Goal: Obtain resource: Obtain resource

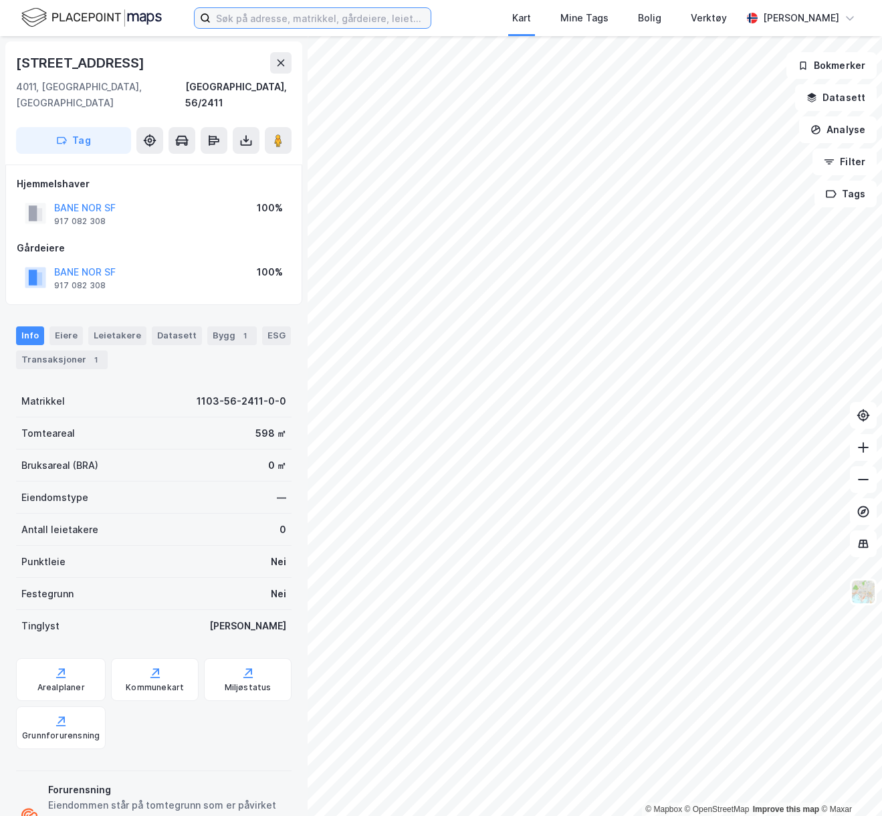
click at [300, 8] on input at bounding box center [321, 18] width 220 height 20
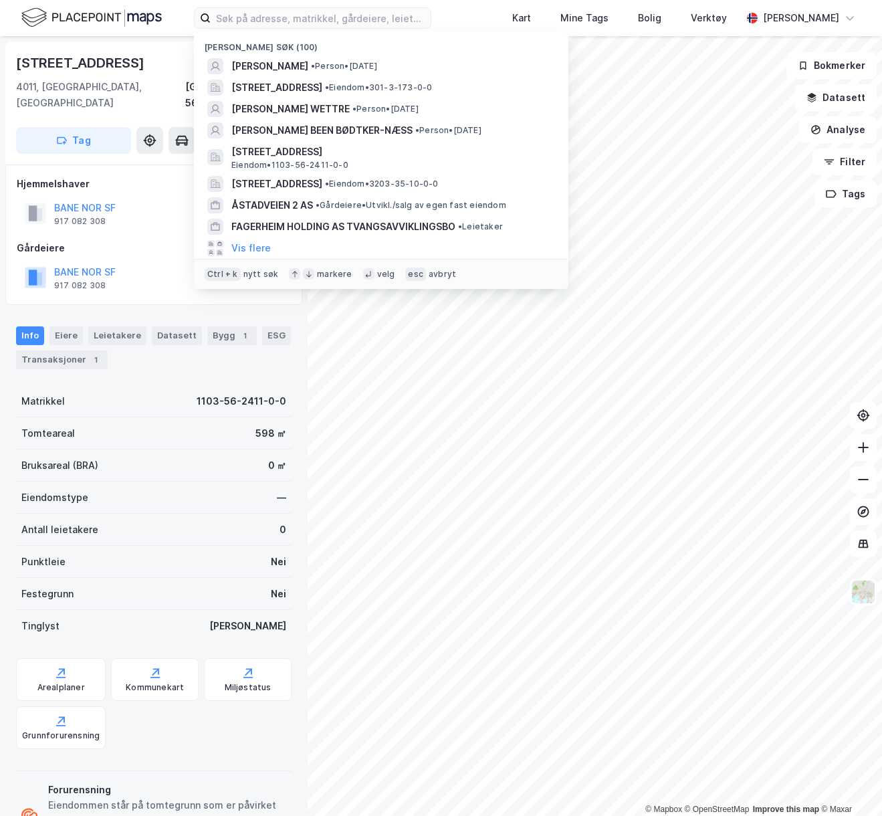
click at [295, 86] on span "[STREET_ADDRESS]" at bounding box center [276, 88] width 91 height 16
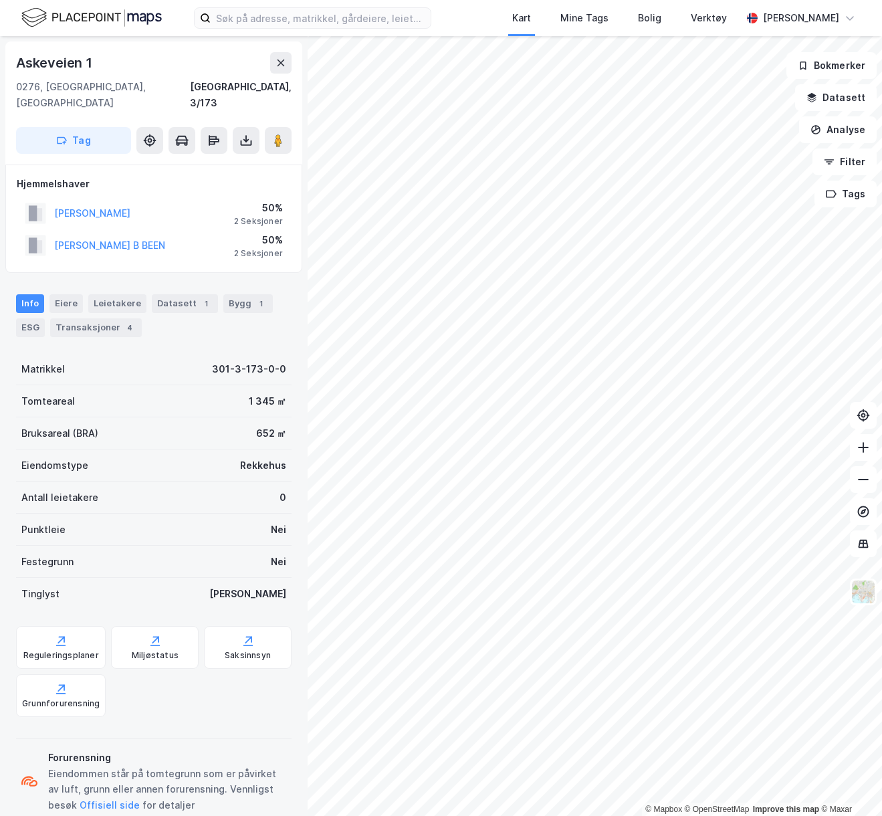
click at [246, 134] on icon at bounding box center [245, 140] width 13 height 13
click at [214, 162] on div "Last ned grunnbok" at bounding box center [180, 167] width 78 height 11
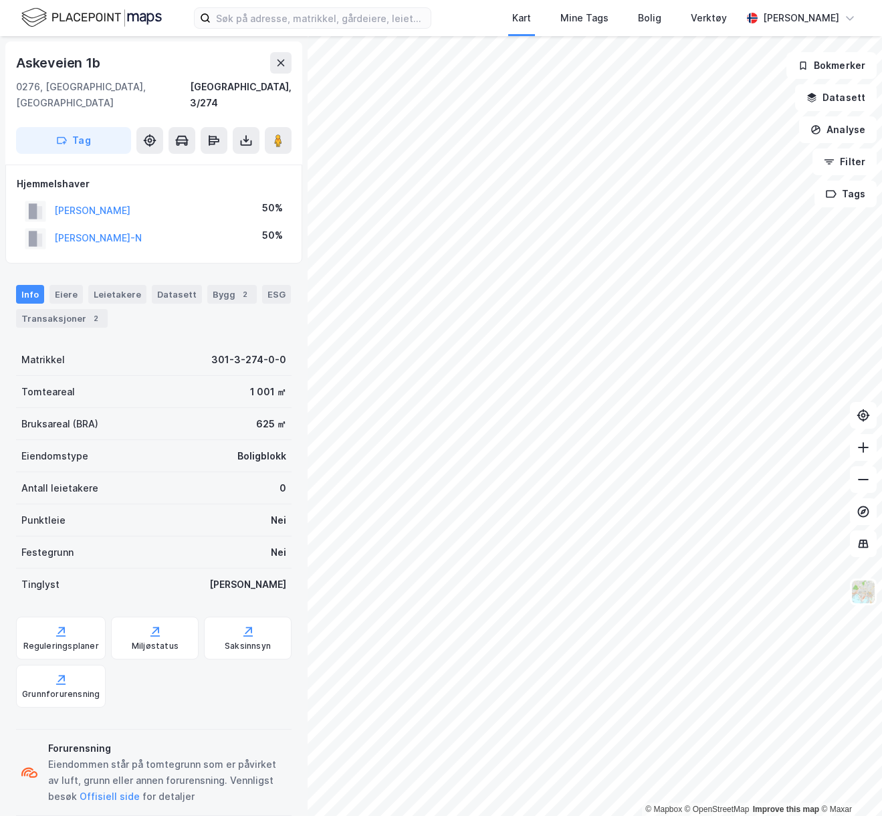
click at [245, 134] on icon at bounding box center [245, 140] width 13 height 13
click at [237, 157] on div "Last ned grunnbok" at bounding box center [188, 167] width 142 height 21
